Goal: Communication & Community: Answer question/provide support

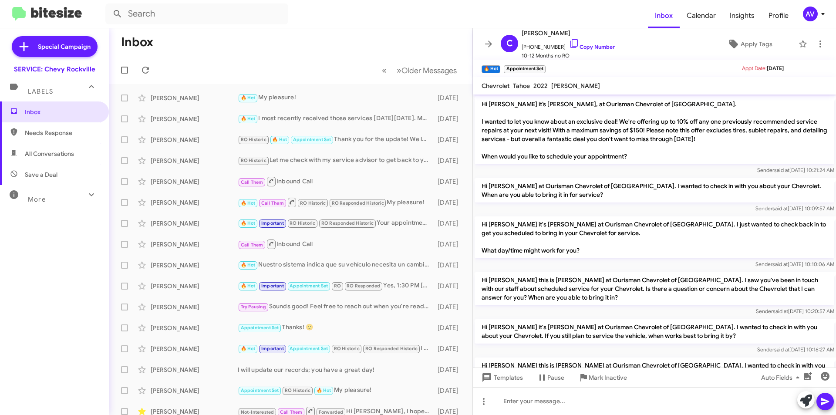
scroll to position [211, 0]
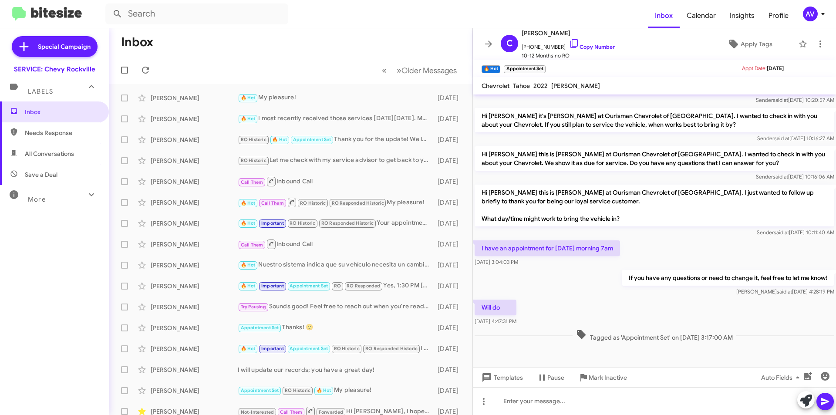
click at [813, 11] on div "AV" at bounding box center [810, 14] width 15 height 15
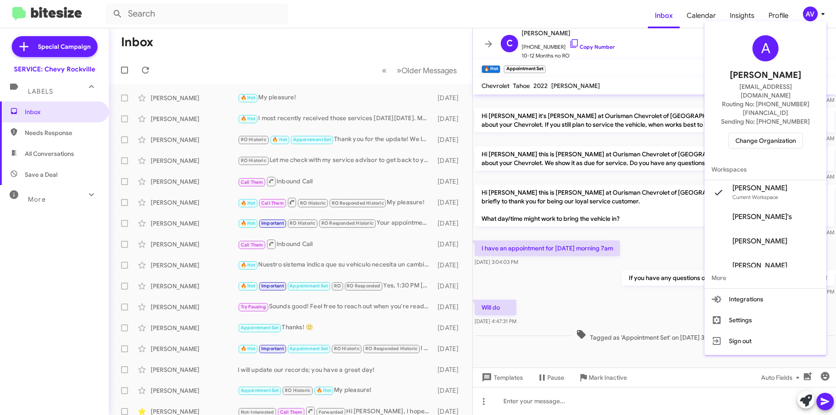
click at [776, 133] on span "Change Organization" at bounding box center [766, 140] width 61 height 15
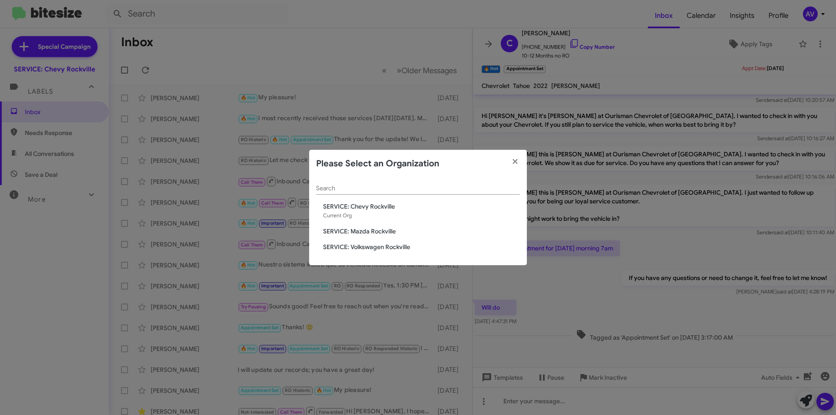
click at [383, 231] on span "SERVICE: Mazda Rockville" at bounding box center [421, 231] width 197 height 9
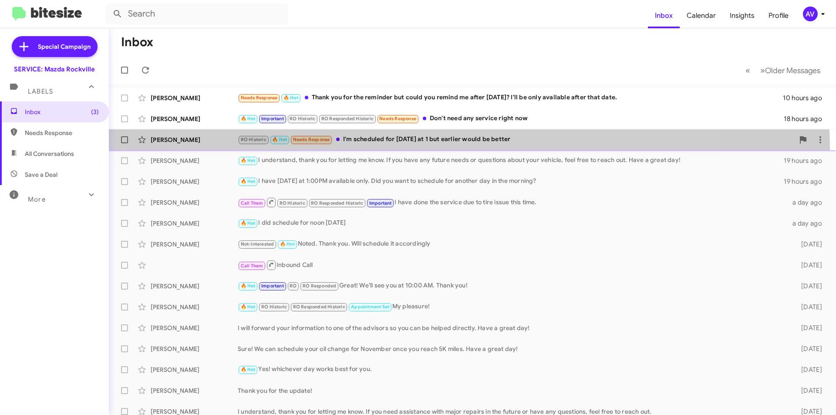
click at [444, 147] on div "[PERSON_NAME] RO Historic 🔥 Hot Needs Response I'm scheduled for [DATE] at 1 bu…" at bounding box center [472, 139] width 713 height 17
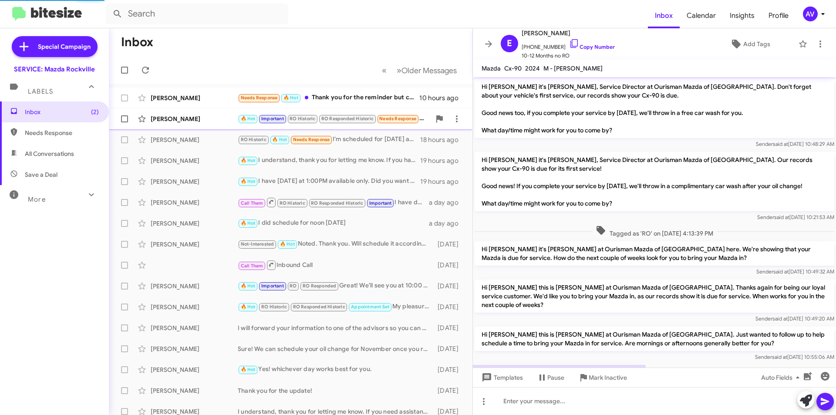
scroll to position [32, 0]
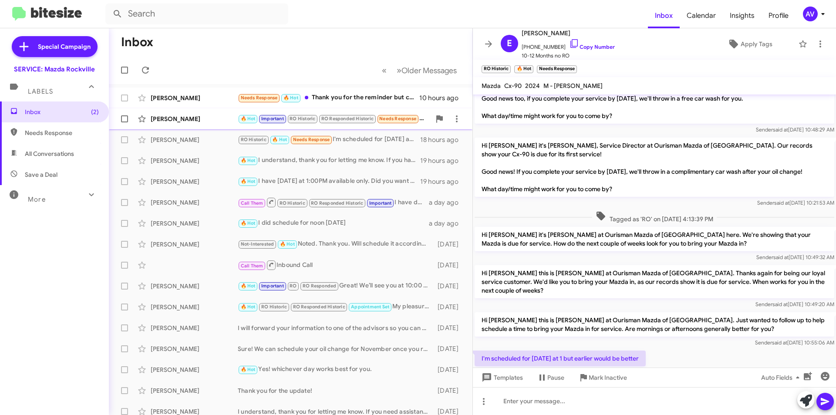
click at [205, 122] on div "[PERSON_NAME]" at bounding box center [194, 119] width 87 height 9
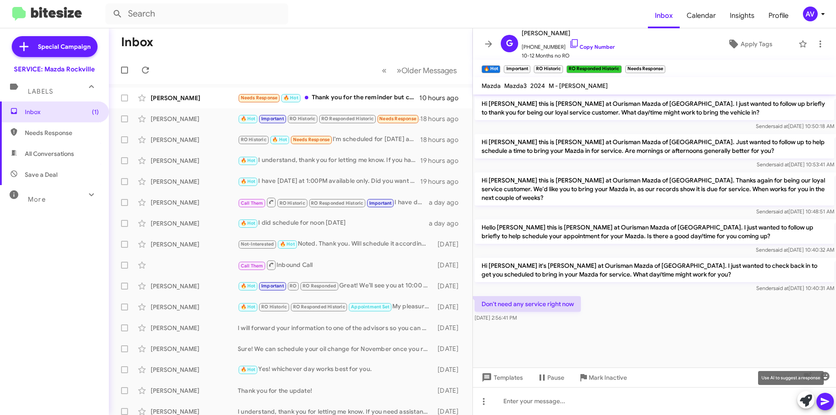
click at [809, 401] on icon at bounding box center [806, 401] width 12 height 12
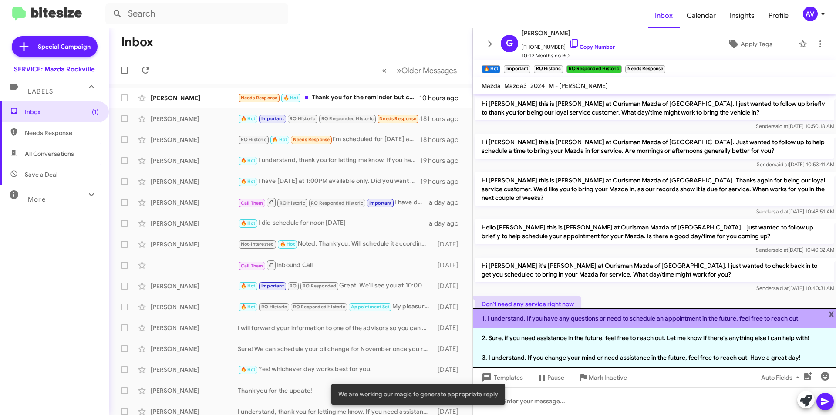
click at [556, 321] on li "1. I understand. If you have any questions or need to schedule an appointment i…" at bounding box center [654, 318] width 363 height 20
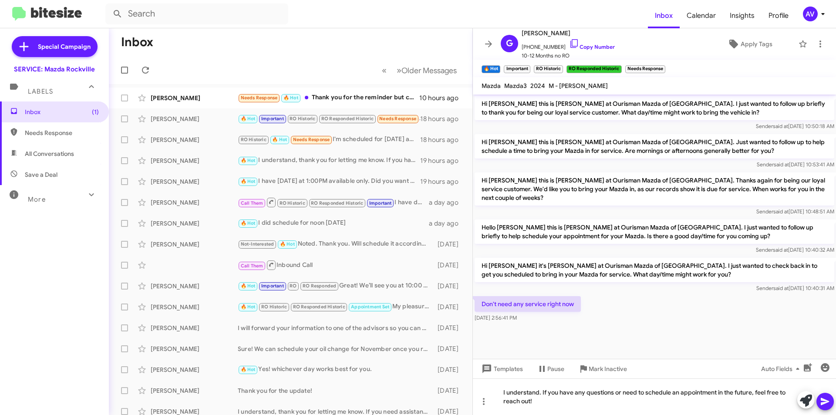
click at [825, 403] on icon at bounding box center [825, 401] width 8 height 7
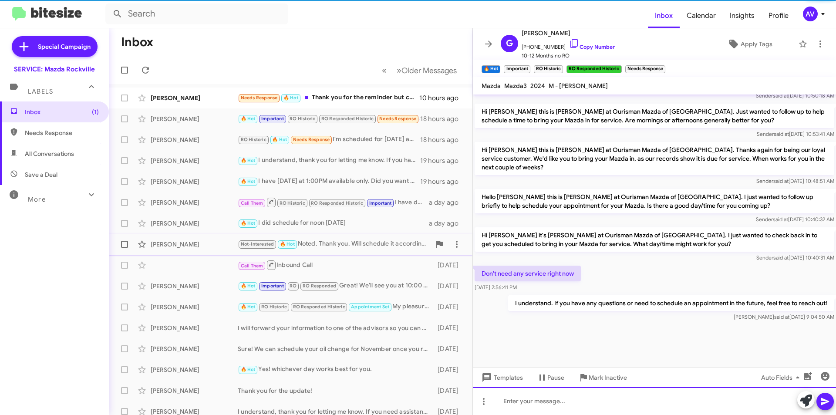
scroll to position [507, 0]
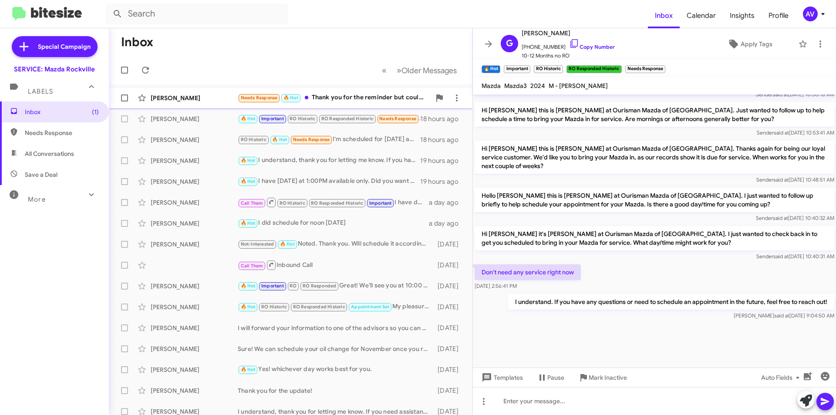
click at [321, 98] on div "Needs Response 🔥 Hot Thank you for the reminder but could you remind me after […" at bounding box center [334, 98] width 193 height 10
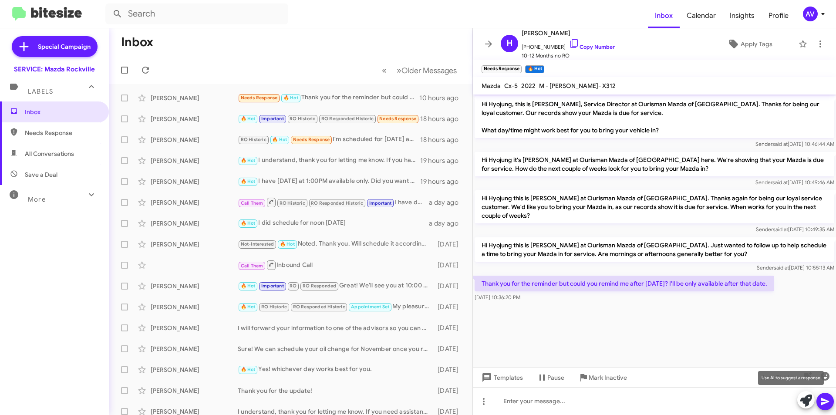
click at [801, 407] on span at bounding box center [806, 400] width 12 height 19
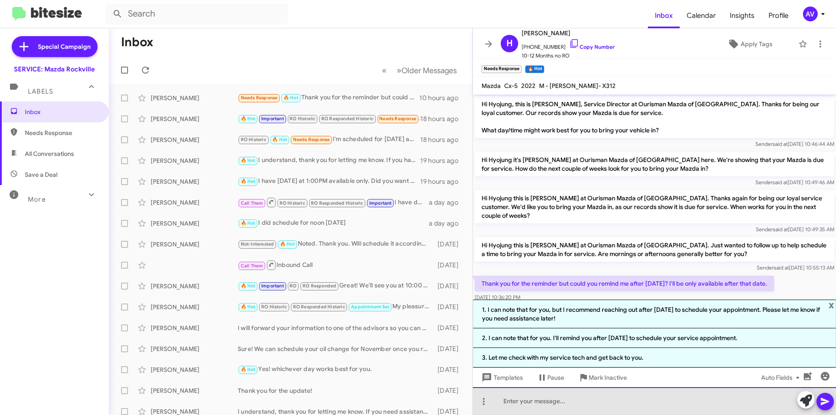
drag, startPoint x: 626, startPoint y: 376, endPoint x: 580, endPoint y: 399, distance: 51.8
click at [580, 399] on div at bounding box center [654, 401] width 363 height 28
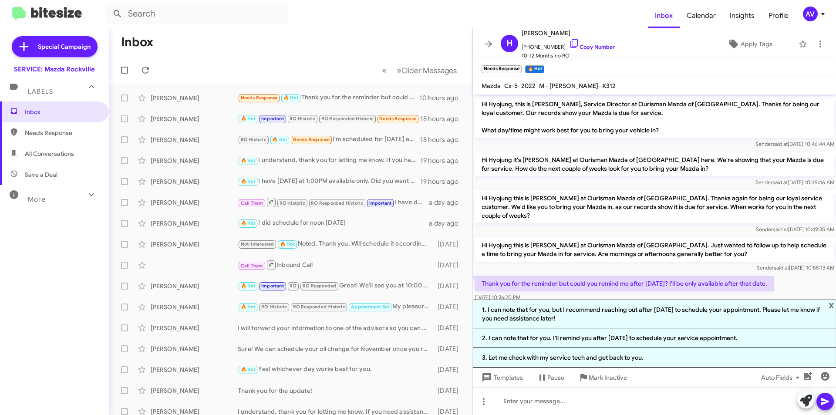
click at [809, 12] on div "AV" at bounding box center [810, 14] width 15 height 15
